Goal: Transaction & Acquisition: Download file/media

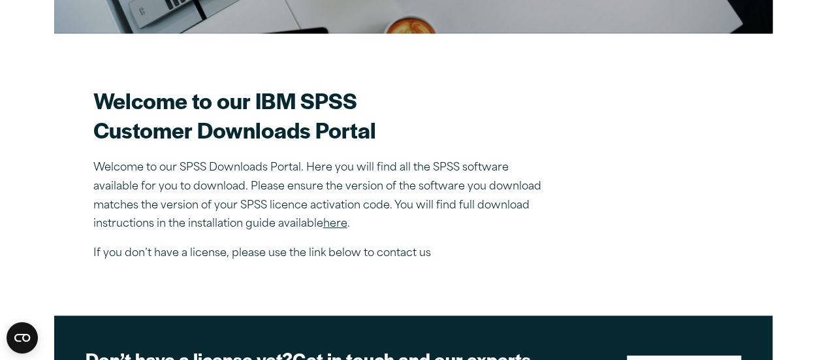
scroll to position [328, 0]
click at [333, 227] on link "here" at bounding box center [335, 224] width 24 height 10
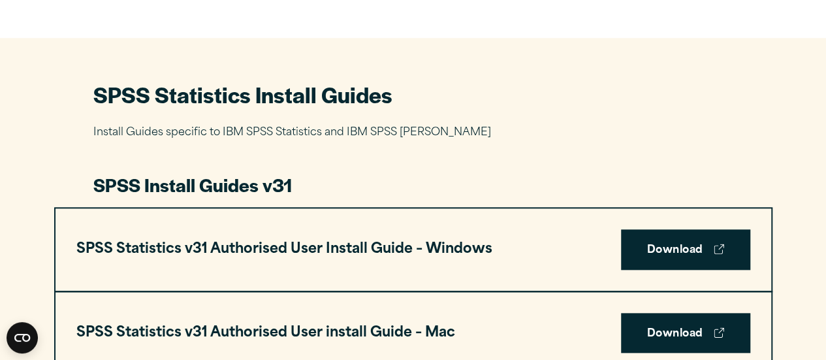
scroll to position [558, 0]
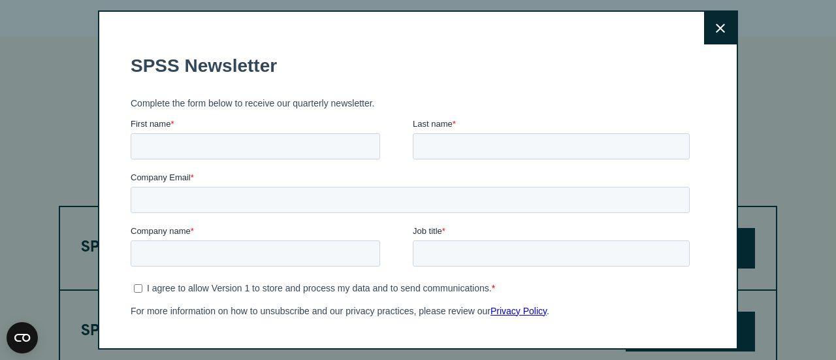
click at [704, 18] on button "Close" at bounding box center [720, 28] width 33 height 33
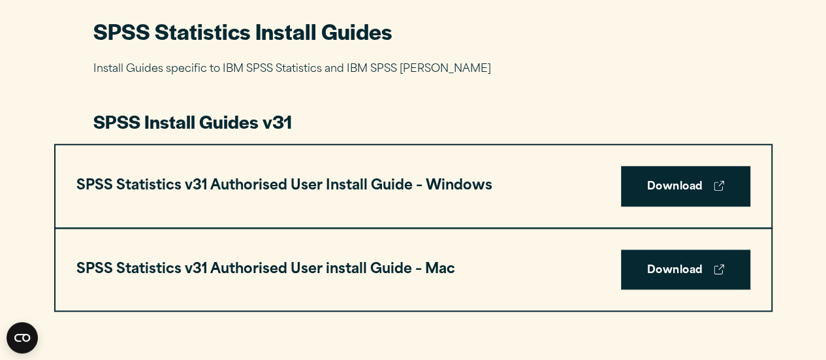
scroll to position [665, 0]
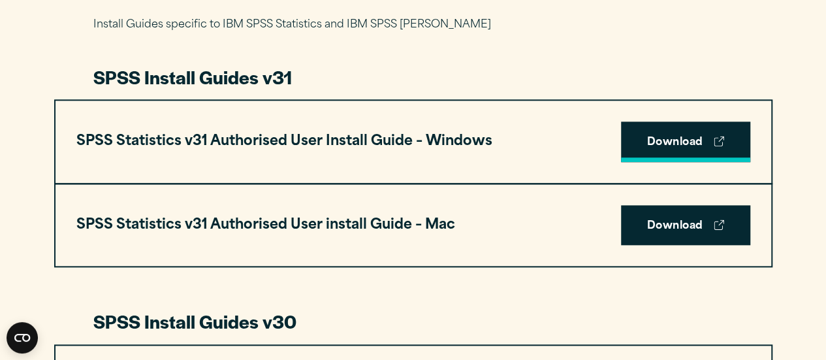
click at [709, 144] on link "Download" at bounding box center [685, 141] width 129 height 40
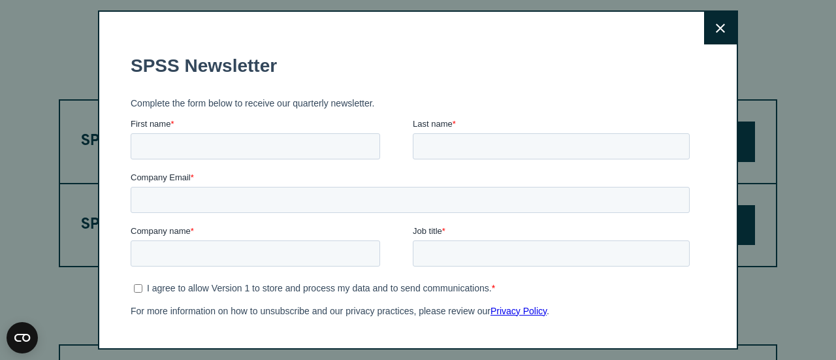
click at [710, 17] on button "Close" at bounding box center [720, 28] width 33 height 33
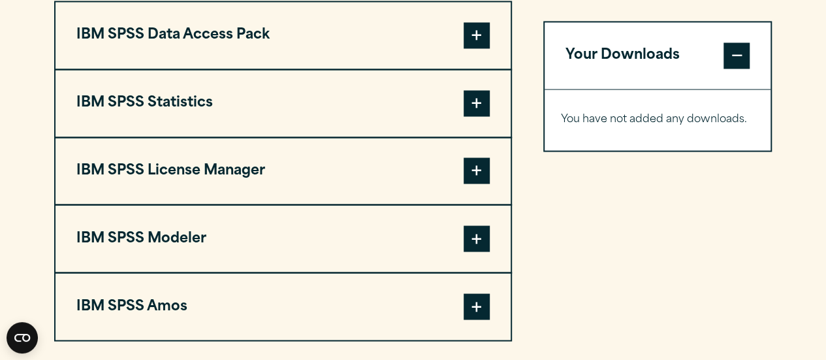
scroll to position [1040, 0]
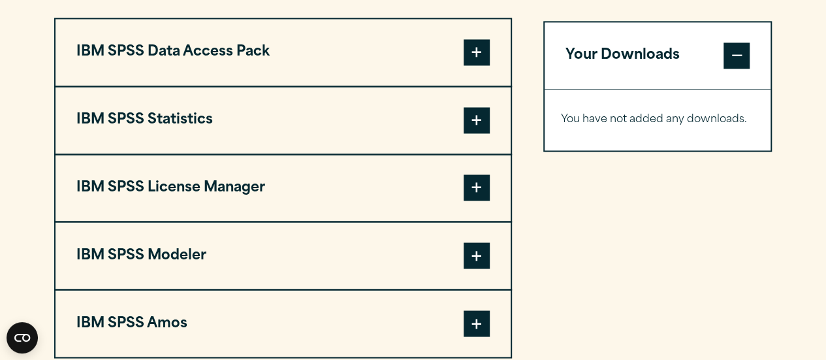
click at [482, 52] on span at bounding box center [477, 52] width 26 height 26
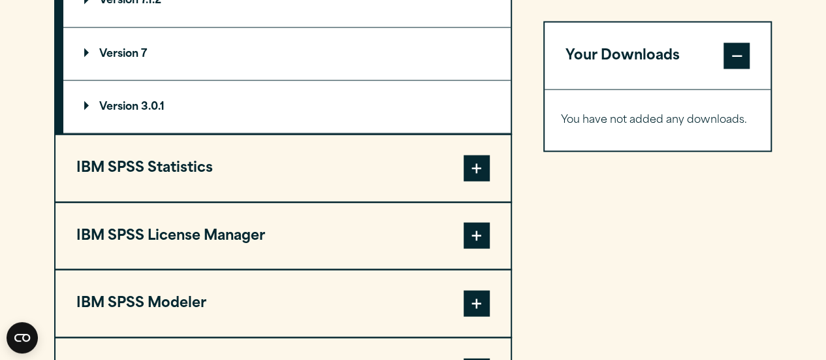
scroll to position [1221, 0]
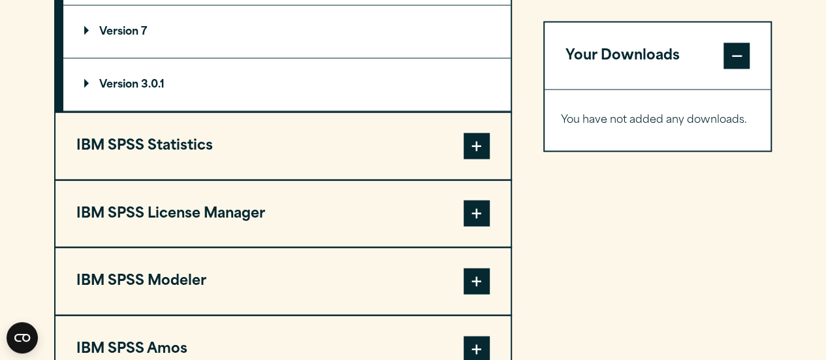
click at [463, 156] on button "IBM SPSS Statistics" at bounding box center [282, 145] width 455 height 67
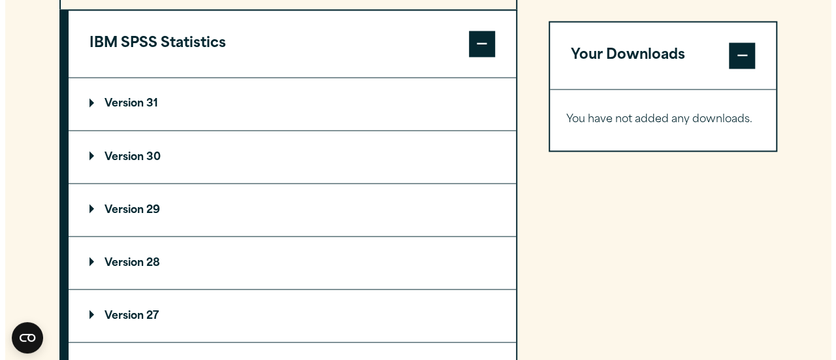
scroll to position [1104, 0]
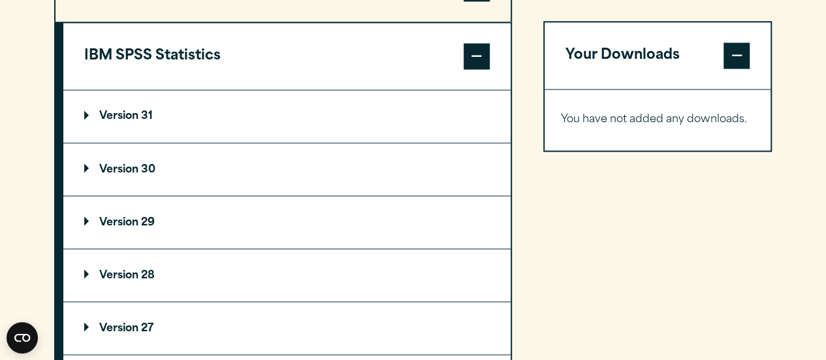
click at [133, 111] on p "Version 31" at bounding box center [118, 116] width 69 height 10
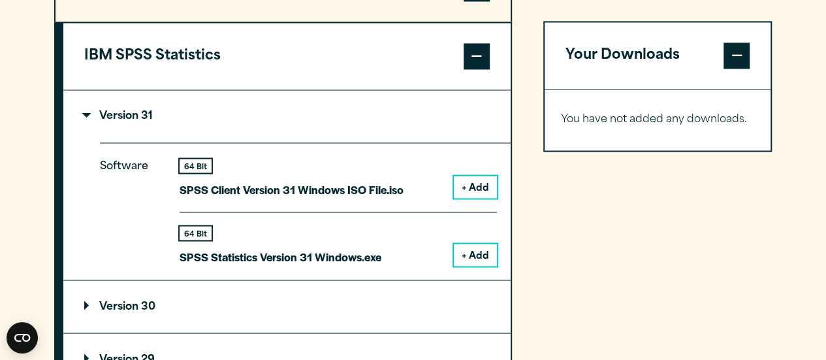
click at [465, 253] on button "+ Add" at bounding box center [475, 255] width 43 height 22
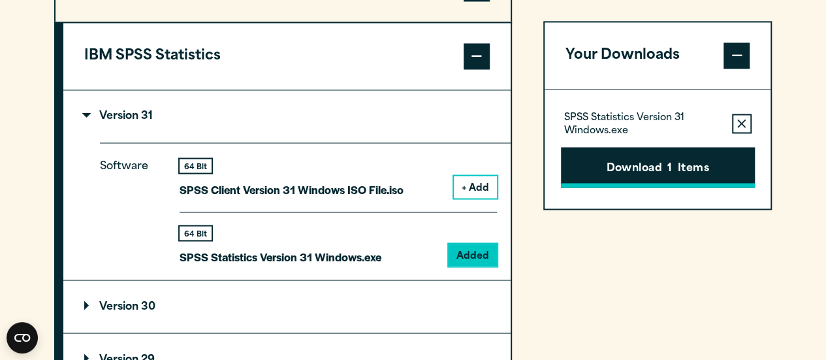
click at [657, 157] on button "Download 1 Items" at bounding box center [658, 167] width 194 height 40
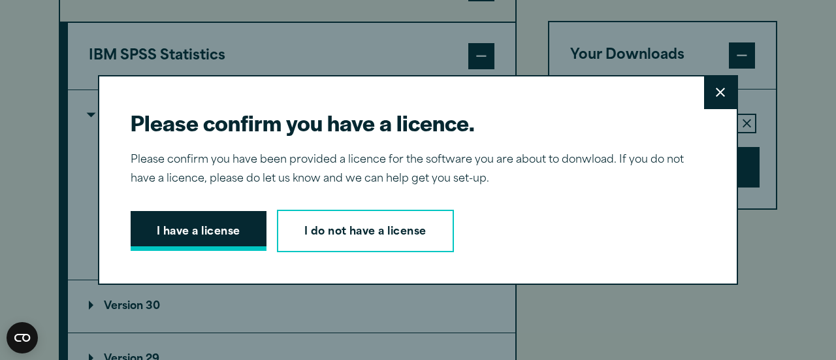
click at [207, 230] on button "I have a license" at bounding box center [199, 231] width 136 height 40
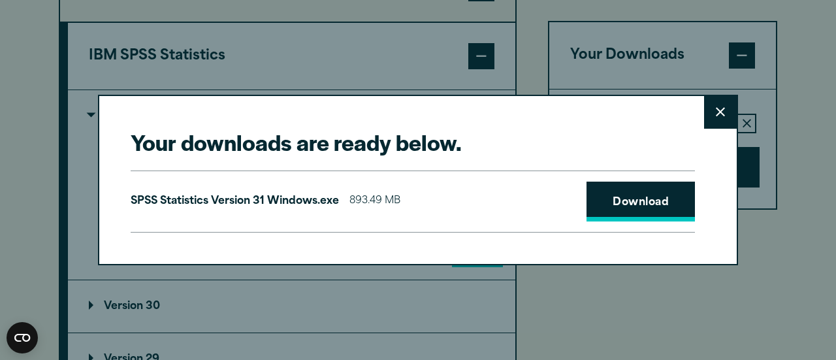
click at [599, 200] on link "Download" at bounding box center [640, 201] width 108 height 40
